Goal: Find specific page/section: Find specific page/section

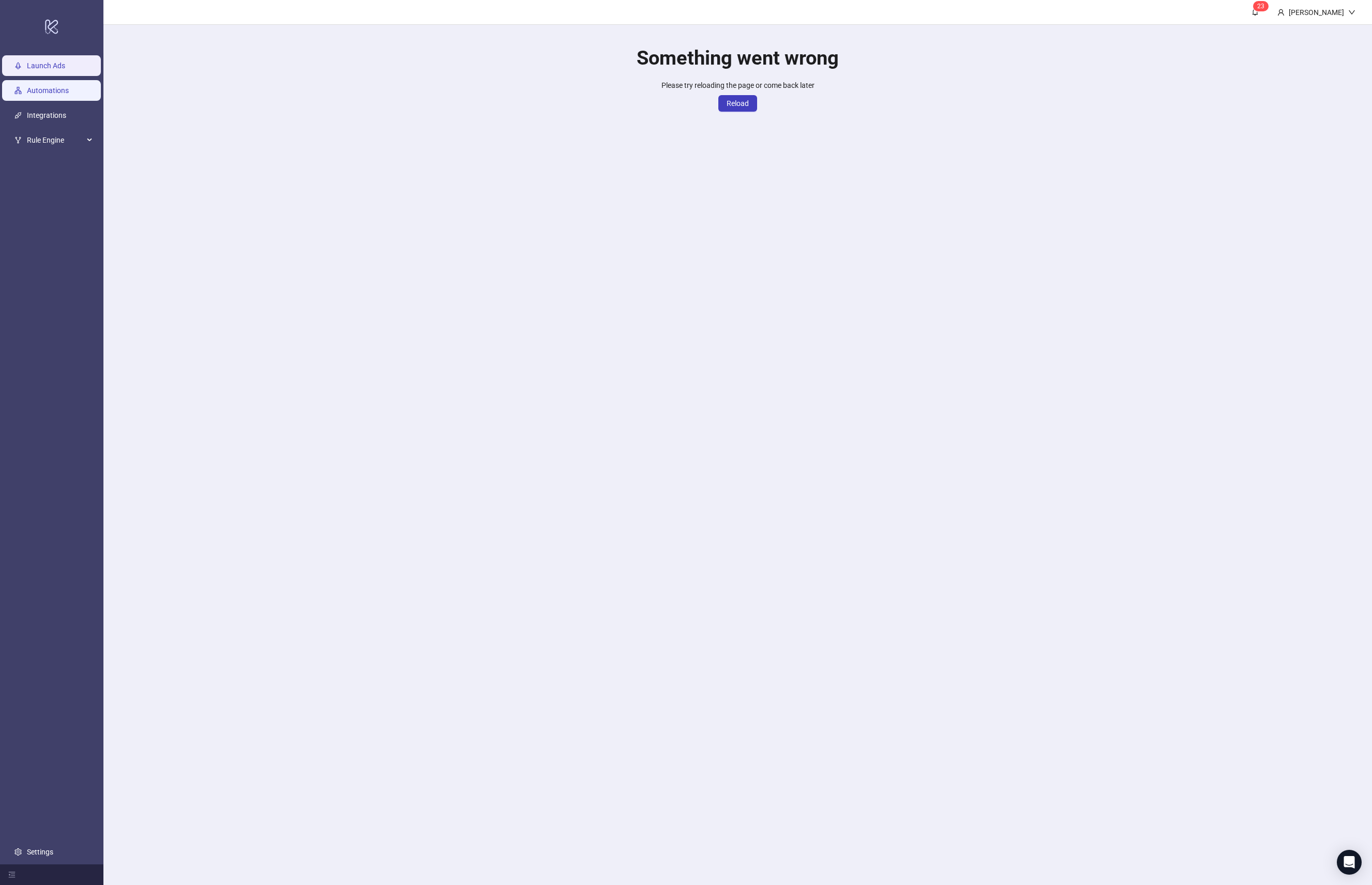
click at [27, 87] on link "Automations" at bounding box center [48, 91] width 42 height 8
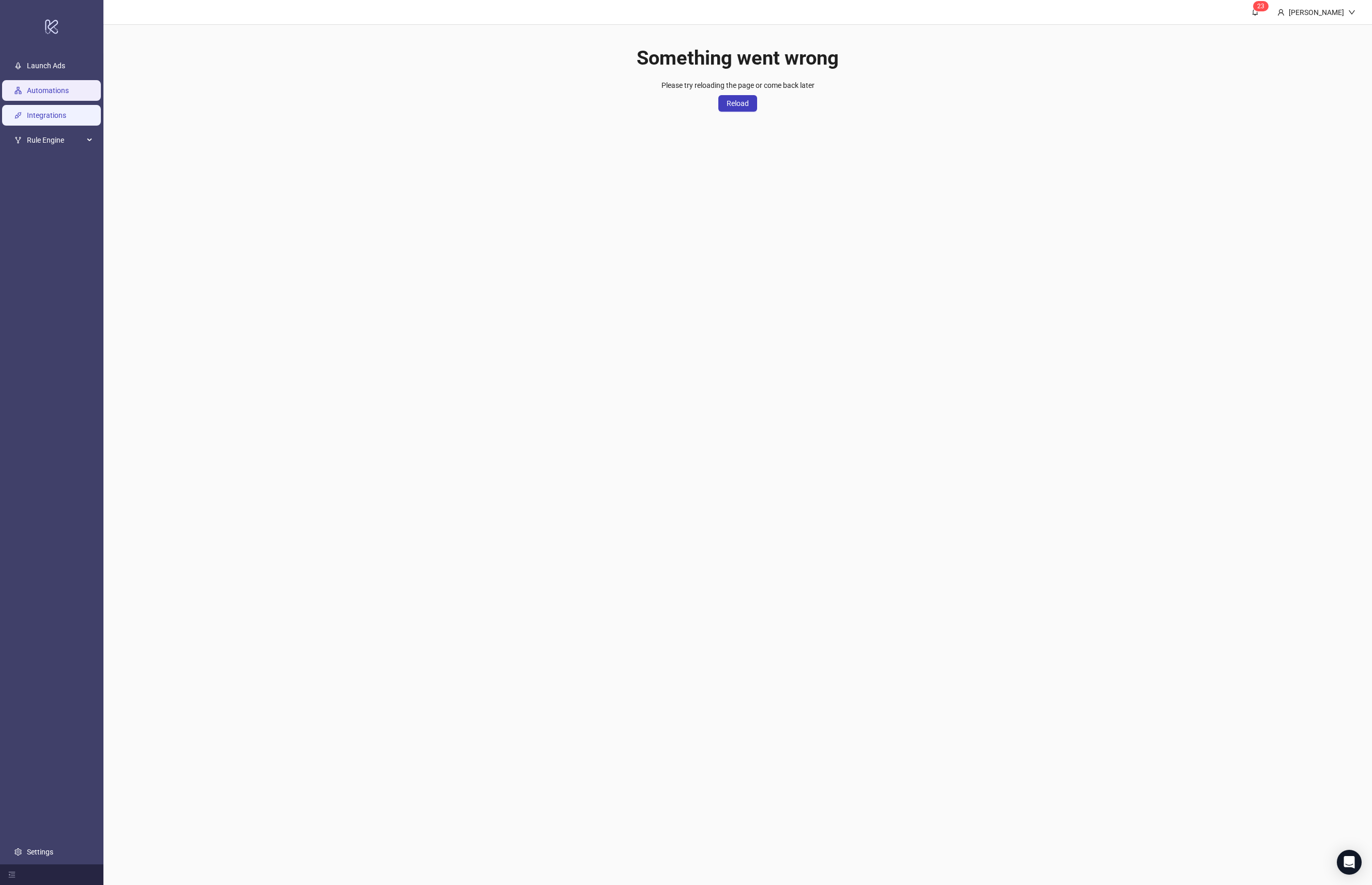
click at [66, 111] on link "Integrations" at bounding box center [46, 115] width 39 height 8
click at [715, 102] on div "Reload" at bounding box center [738, 103] width 153 height 17
click at [740, 97] on button "Reload" at bounding box center [737, 103] width 39 height 17
